Goal: Find specific page/section: Find specific page/section

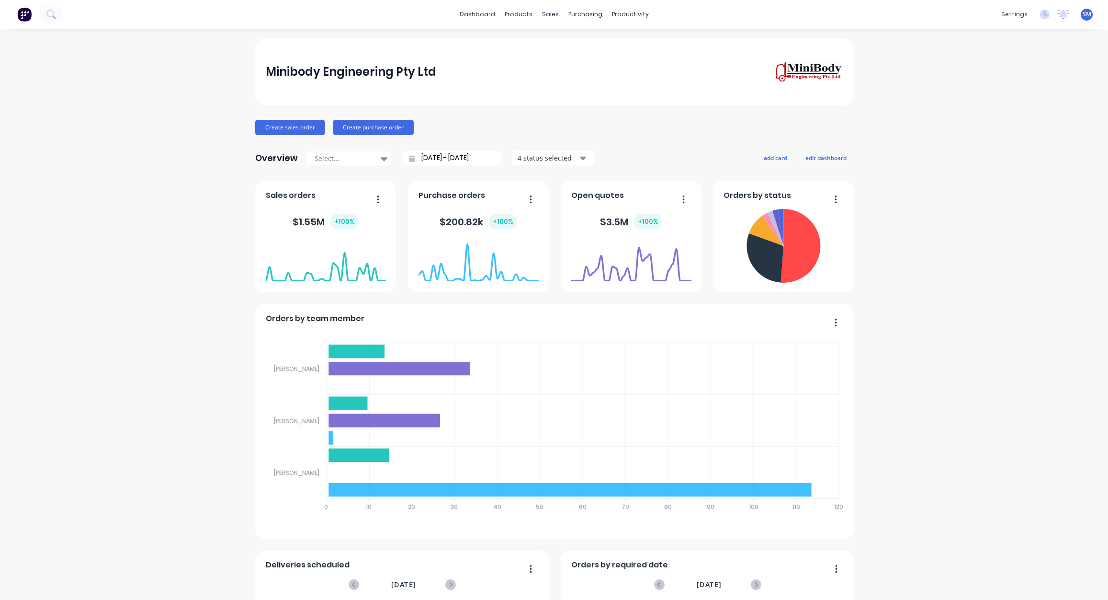
click at [573, 41] on link "Sales Orders" at bounding box center [597, 45] width 127 height 19
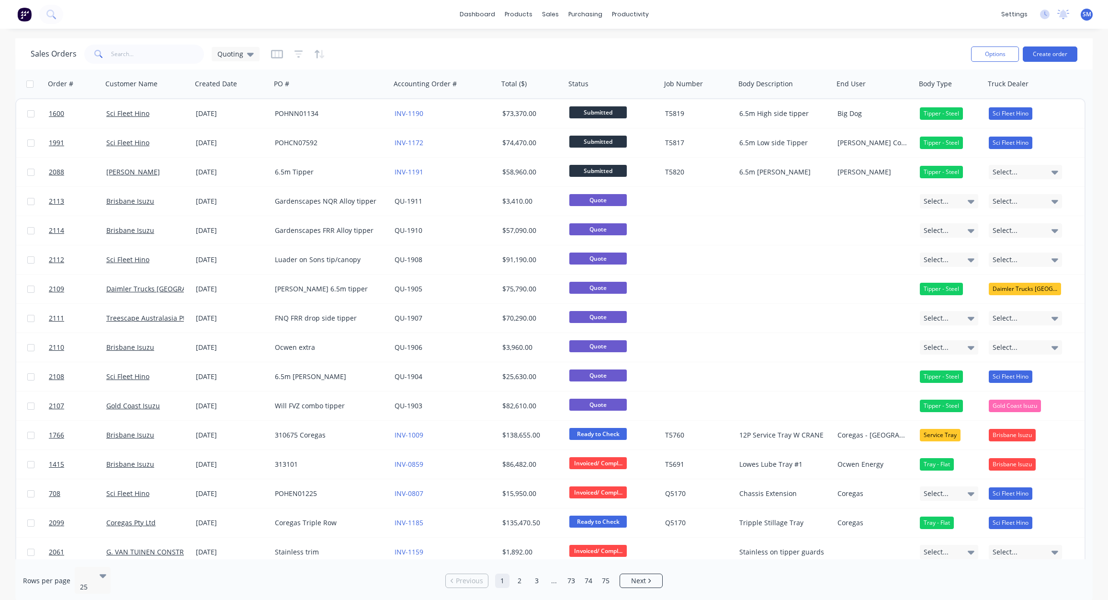
click at [436, 49] on div "Sales Orders Quoting" at bounding box center [497, 53] width 933 height 23
click at [386, 51] on div "Sales Orders Quoting" at bounding box center [497, 53] width 933 height 23
click at [648, 42] on div "Workflow" at bounding box center [647, 46] width 29 height 9
